Goal: Task Accomplishment & Management: Complete application form

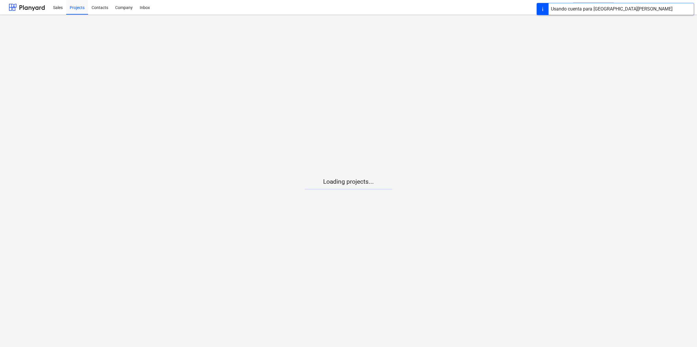
click at [372, 191] on main "Loading projects..." at bounding box center [348, 181] width 697 height 333
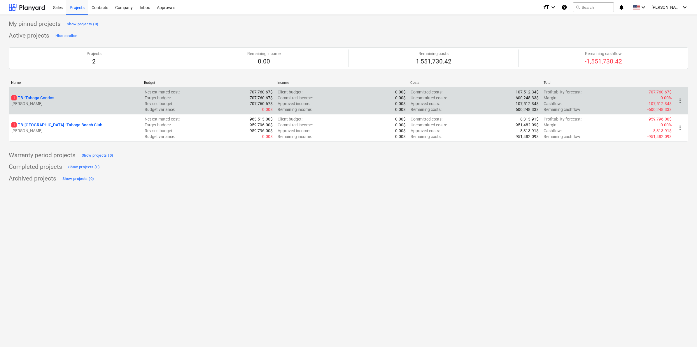
click at [48, 98] on p "1 TB - Taboga Condos" at bounding box center [32, 98] width 43 height 6
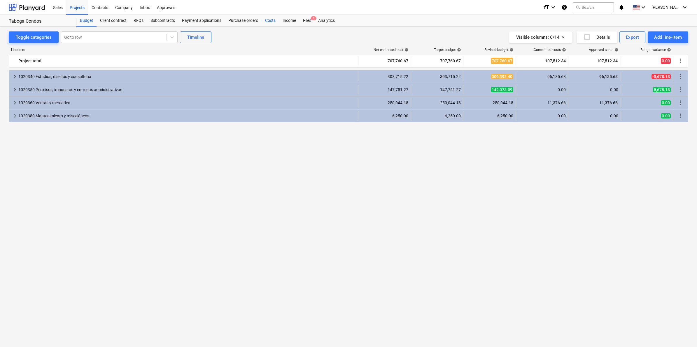
click at [264, 19] on div "Costs" at bounding box center [269, 21] width 17 height 12
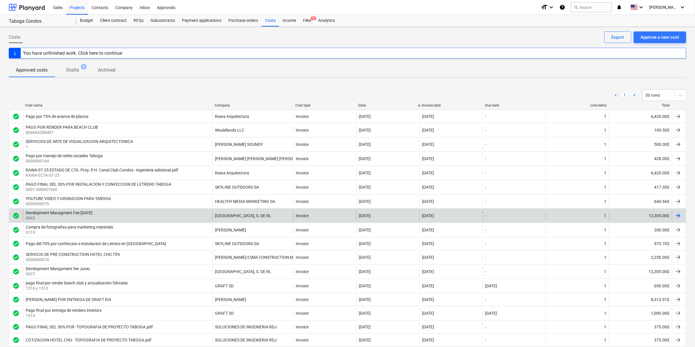
click at [659, 214] on div "12,305.00$" at bounding box center [640, 216] width 63 height 10
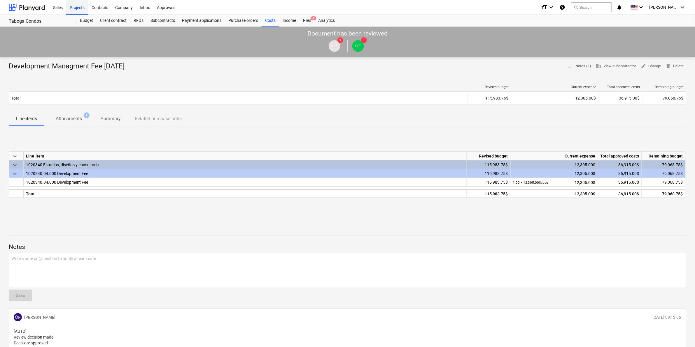
click at [78, 10] on div "Projects" at bounding box center [77, 7] width 22 height 15
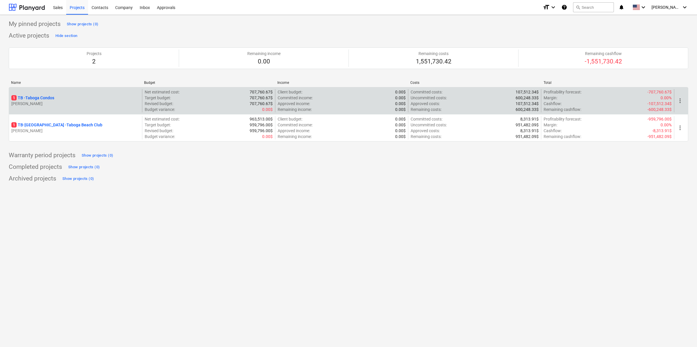
click at [62, 103] on p "[PERSON_NAME]" at bounding box center [75, 104] width 128 height 6
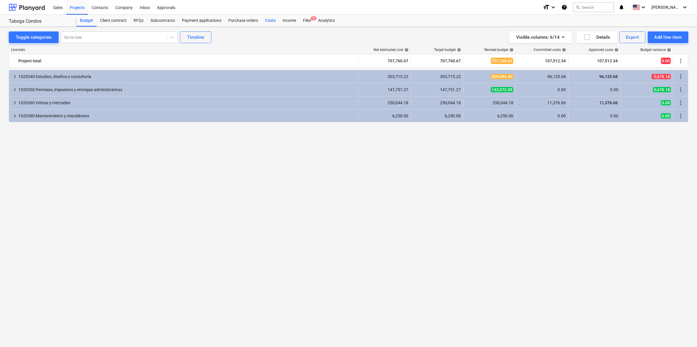
click at [270, 18] on div "Costs" at bounding box center [269, 21] width 17 height 12
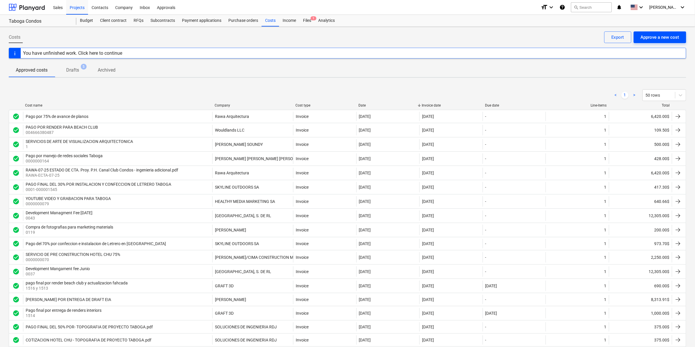
click at [658, 36] on div "Approve a new cost" at bounding box center [659, 38] width 38 height 8
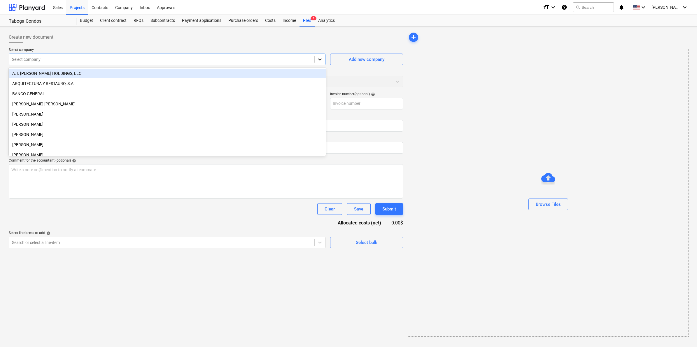
click at [320, 59] on icon at bounding box center [320, 60] width 6 height 6
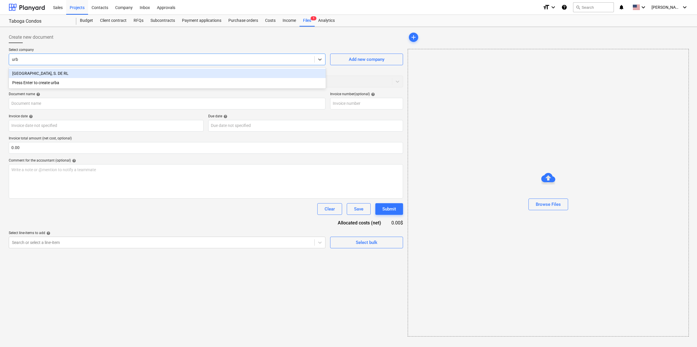
type input "urba"
click at [76, 74] on div "[GEOGRAPHIC_DATA], S. DE RL" at bounding box center [167, 73] width 317 height 9
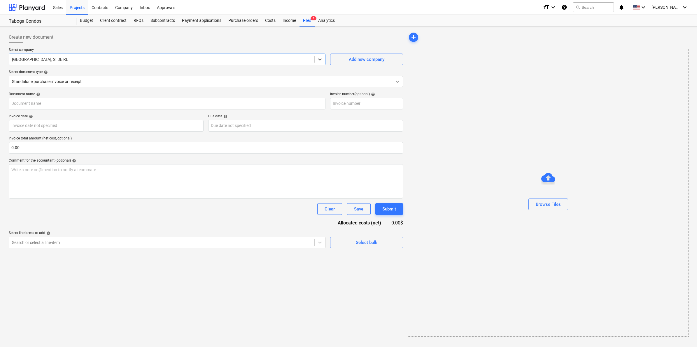
click at [398, 82] on icon at bounding box center [397, 82] width 3 height 2
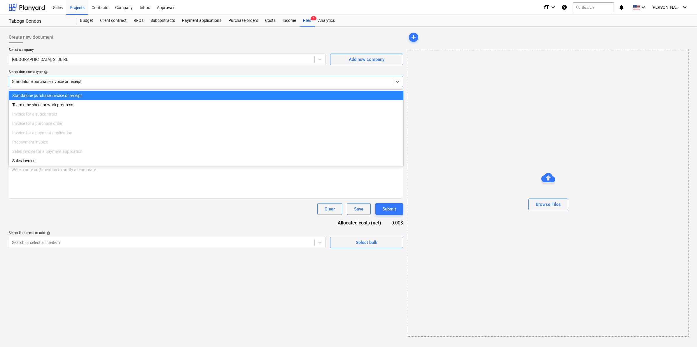
click at [71, 98] on div "Standalone purchase invoice or receipt" at bounding box center [206, 95] width 394 height 9
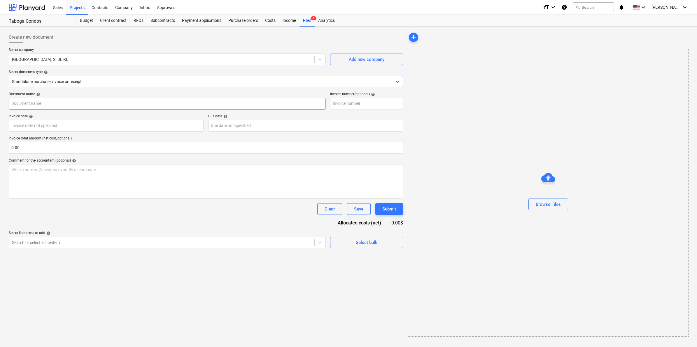
click at [88, 101] on input "text" at bounding box center [167, 104] width 317 height 12
click at [111, 105] on input "text" at bounding box center [167, 104] width 317 height 12
type input "Factura agosto 2025"
click at [366, 103] on input "text" at bounding box center [366, 104] width 73 height 12
type input "0047"
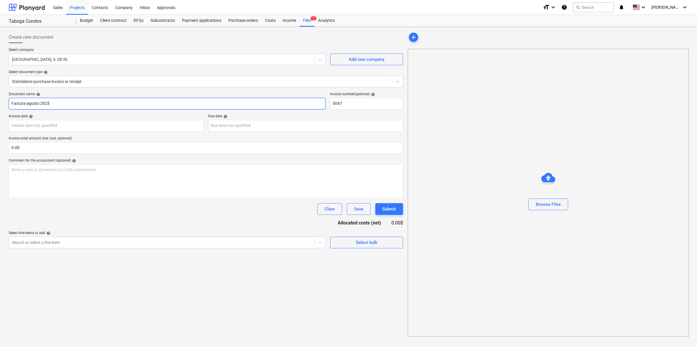
click at [10, 104] on input "Factura agosto 2025" at bounding box center [167, 104] width 317 height 12
type input "Management Fee Factura agosto 2025"
click at [50, 124] on body "Sales Projects Contacts Company Inbox Approvals format_size keyboard_arrow_down…" at bounding box center [348, 173] width 697 height 347
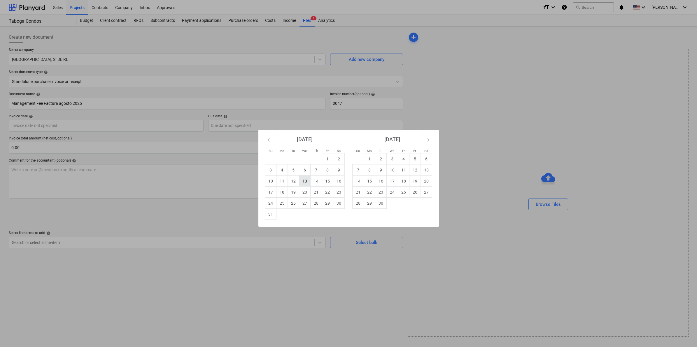
click at [304, 181] on td "13" at bounding box center [304, 181] width 11 height 11
type input "[DATE]"
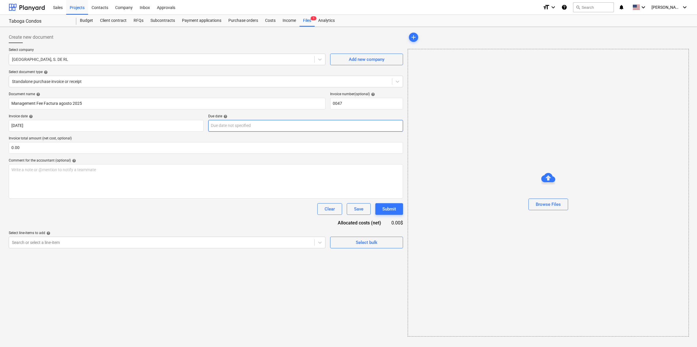
click at [241, 125] on body "Sales Projects Contacts Company Inbox Approvals format_size keyboard_arrow_down…" at bounding box center [348, 173] width 697 height 347
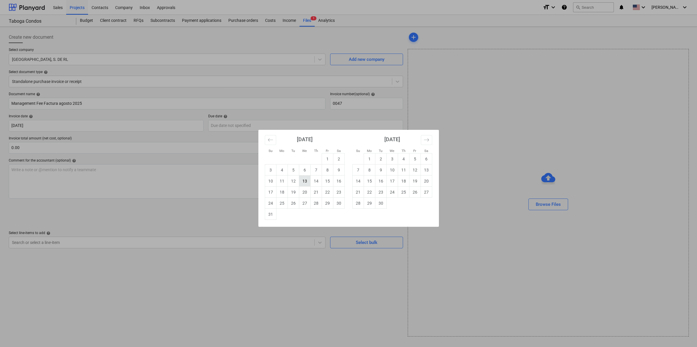
click at [304, 183] on td "13" at bounding box center [304, 181] width 11 height 11
type input "[DATE]"
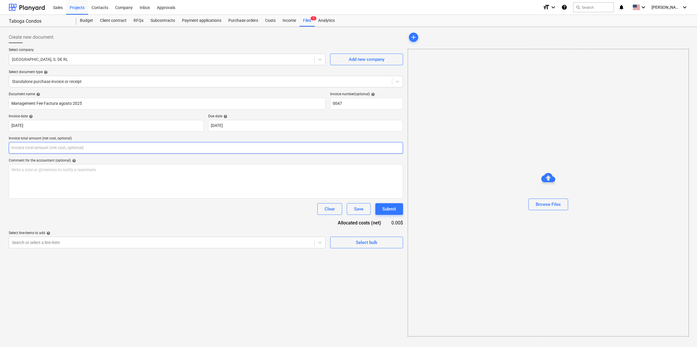
click at [99, 148] on input "text" at bounding box center [206, 148] width 394 height 12
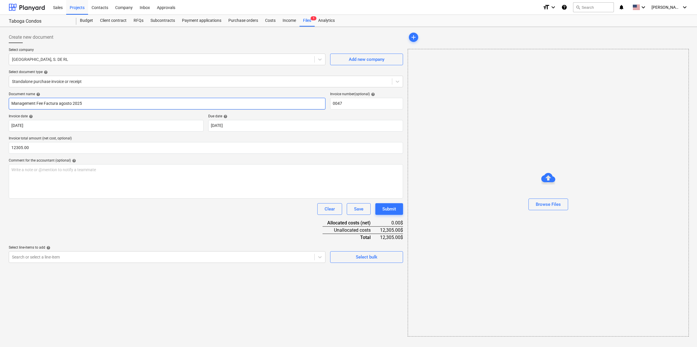
type input "12,305.00"
drag, startPoint x: 33, startPoint y: 106, endPoint x: 1, endPoint y: 107, distance: 31.2
click at [1, 107] on div "Create new document Select company CONSERVATORIO INNOVACION URBANA, S. DE RL Ad…" at bounding box center [348, 187] width 697 height 321
click at [65, 166] on div "Write a note or @mention to notify a teammate [PERSON_NAME]" at bounding box center [206, 181] width 394 height 34
click at [208, 219] on div "Document name help Management Fee Factura agosto 2025 Invoice number (optional)…" at bounding box center [206, 177] width 394 height 171
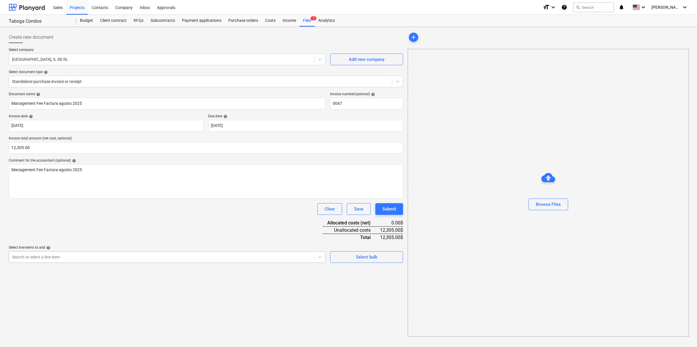
click at [182, 254] on div at bounding box center [161, 257] width 299 height 6
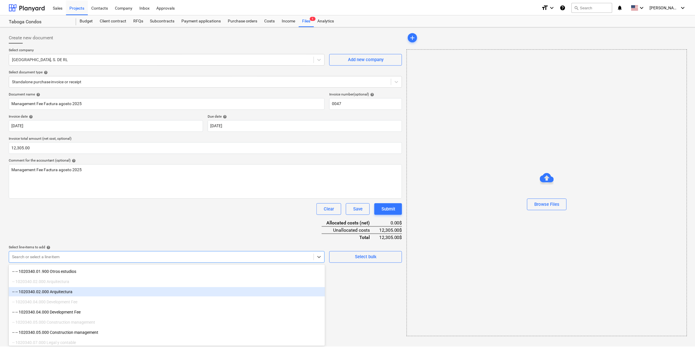
scroll to position [73, 0]
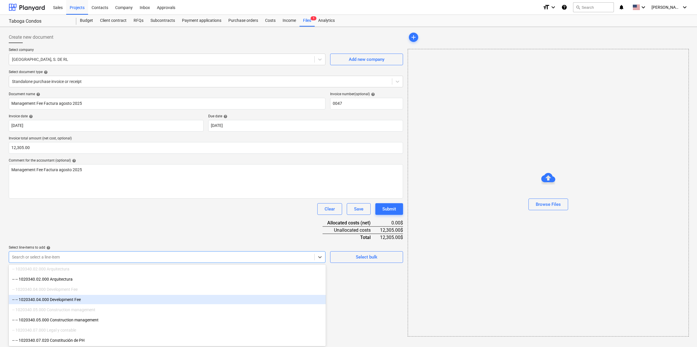
click at [85, 300] on div "-- -- 1020340.04.000 Development Fee" at bounding box center [167, 299] width 317 height 9
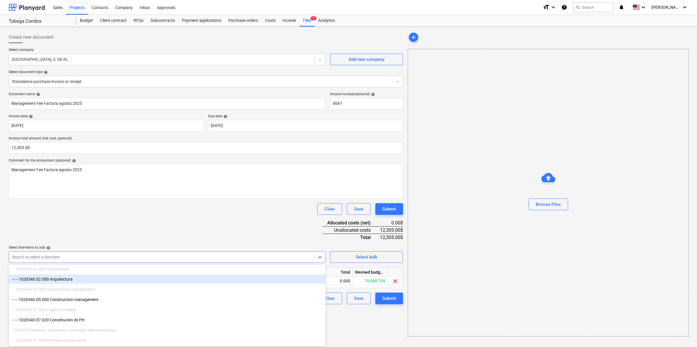
click at [200, 225] on div "Document name help Management Fee Factura agosto 2025 Invoice number (optional)…" at bounding box center [206, 198] width 394 height 212
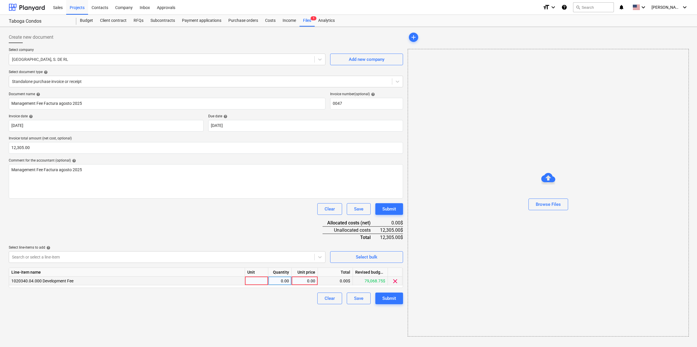
click at [253, 283] on div at bounding box center [256, 281] width 23 height 9
type input "|"
click at [299, 283] on div "0.00" at bounding box center [304, 281] width 21 height 9
type input "12305.00"
click at [290, 303] on div "Clear Save Submit" at bounding box center [206, 299] width 394 height 12
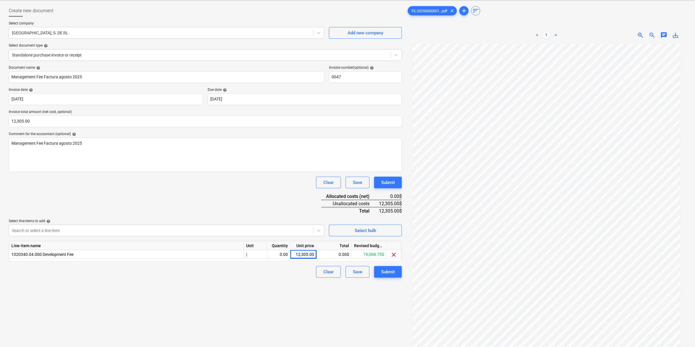
scroll to position [58, 0]
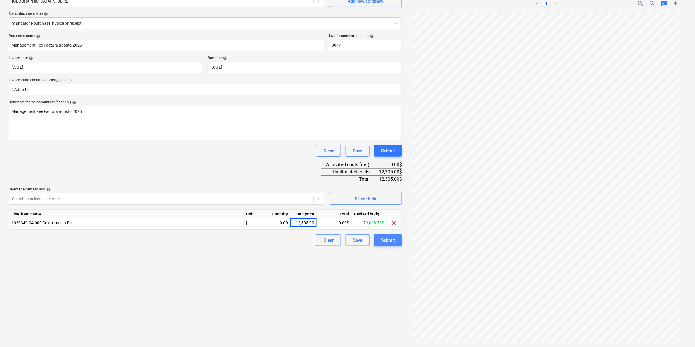
click at [385, 241] on div "Submit" at bounding box center [388, 241] width 14 height 8
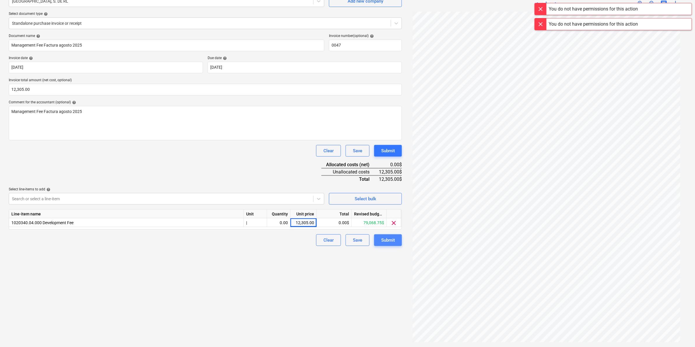
click at [385, 241] on div "Submit" at bounding box center [388, 241] width 14 height 8
click at [542, 7] on div at bounding box center [541, 9] width 12 height 12
click at [542, 10] on div at bounding box center [541, 9] width 12 height 12
click at [541, 9] on div at bounding box center [541, 9] width 12 height 12
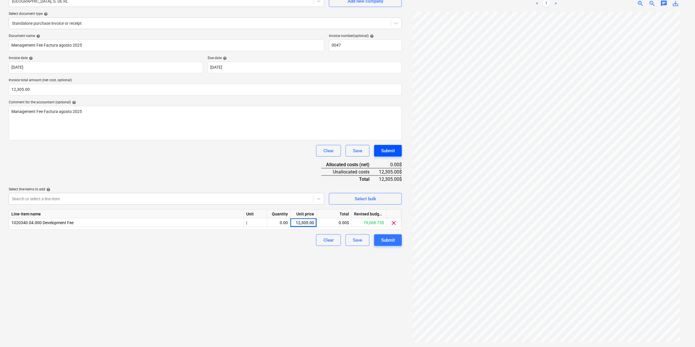
click at [389, 153] on div "Submit" at bounding box center [388, 151] width 14 height 8
click at [541, 9] on div at bounding box center [541, 9] width 12 height 12
click at [103, 264] on div "Create new document Select company CONSERVATORIO INNOVACION URBANA, S. DE RL Ad…" at bounding box center [205, 158] width 398 height 374
click at [241, 303] on div "Create new document Select company CONSERVATORIO INNOVACION URBANA, S. DE RL Ad…" at bounding box center [205, 158] width 398 height 374
click at [393, 240] on div "Submit" at bounding box center [388, 241] width 14 height 8
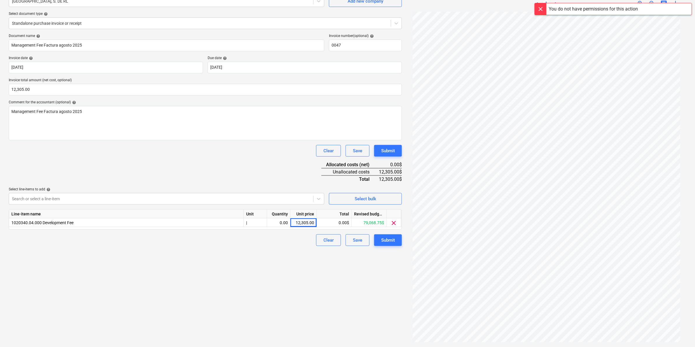
click at [541, 8] on div at bounding box center [541, 9] width 12 height 12
click at [299, 295] on div "Create new document Select company CONSERVATORIO INNOVACION URBANA, S. DE RL Ad…" at bounding box center [205, 158] width 398 height 374
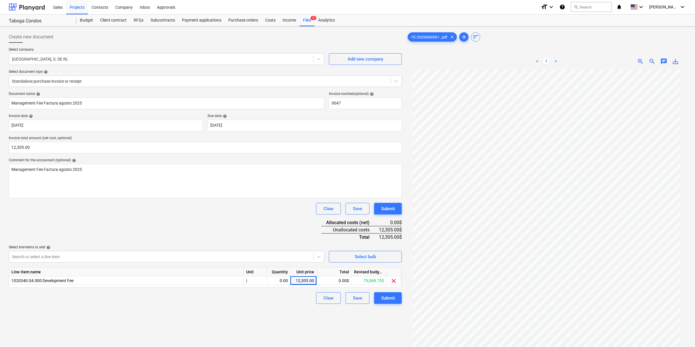
scroll to position [0, 0]
